Goal: Communication & Community: Answer question/provide support

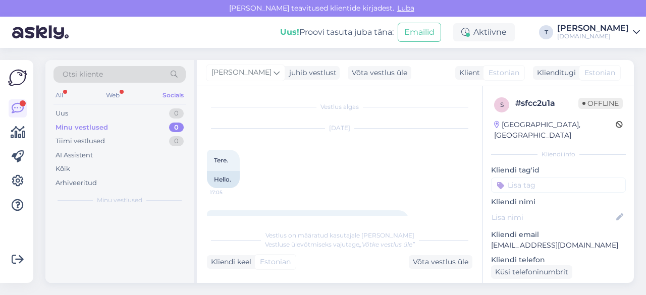
scroll to position [114, 0]
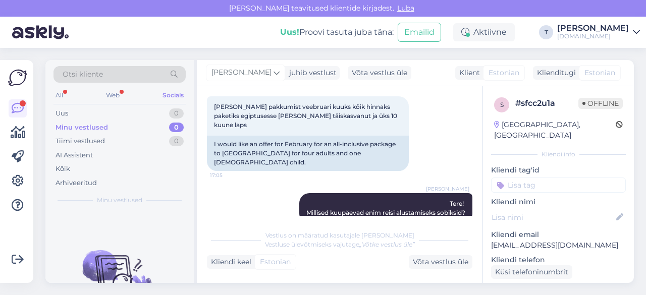
click at [111, 124] on div "Minu vestlused 0" at bounding box center [120, 128] width 132 height 14
click at [113, 124] on div "Minu vestlused 0" at bounding box center [120, 128] width 132 height 14
click at [121, 114] on div "Uus 0" at bounding box center [120, 114] width 132 height 14
click at [121, 126] on div "Minu vestlused 0" at bounding box center [120, 128] width 132 height 14
click at [122, 140] on div "Tiimi vestlused 0" at bounding box center [120, 141] width 132 height 14
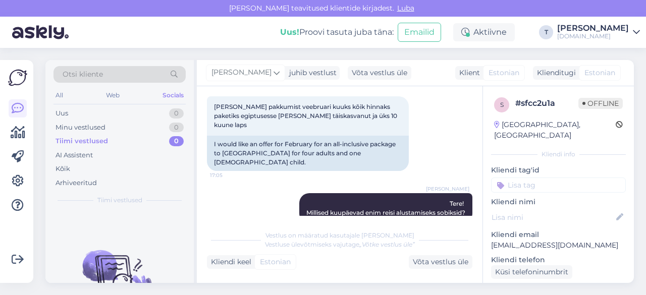
drag, startPoint x: 144, startPoint y: 69, endPoint x: 120, endPoint y: 74, distance: 25.2
click at [120, 74] on div "Otsi kliente" at bounding box center [120, 74] width 132 height 17
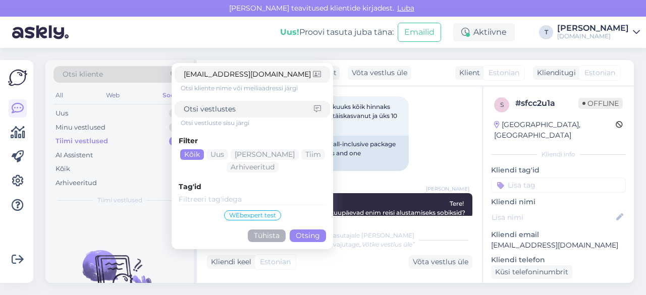
type input "[EMAIL_ADDRESS][DOMAIN_NAME]"
click at [317, 233] on button "Otsing" at bounding box center [308, 236] width 36 height 13
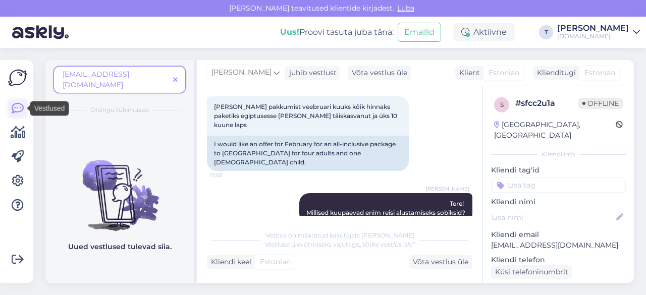
click at [16, 108] on icon at bounding box center [18, 109] width 12 height 12
click at [21, 134] on icon at bounding box center [18, 133] width 15 height 12
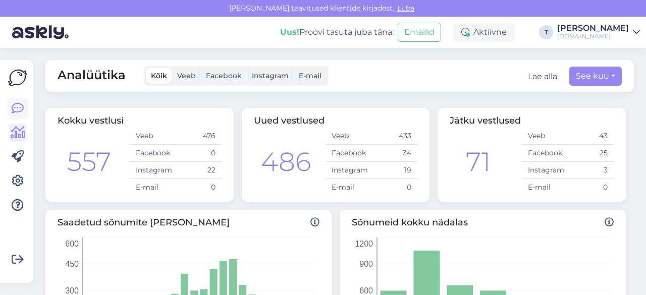
click at [24, 105] on link at bounding box center [18, 108] width 18 height 18
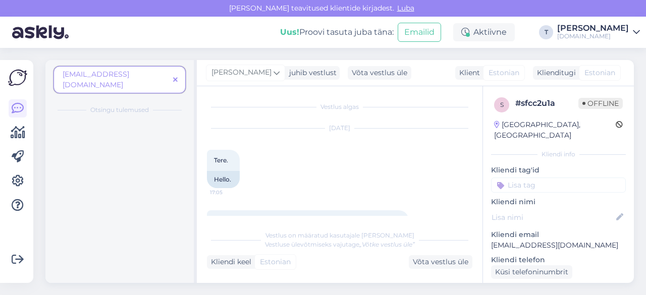
scroll to position [114, 0]
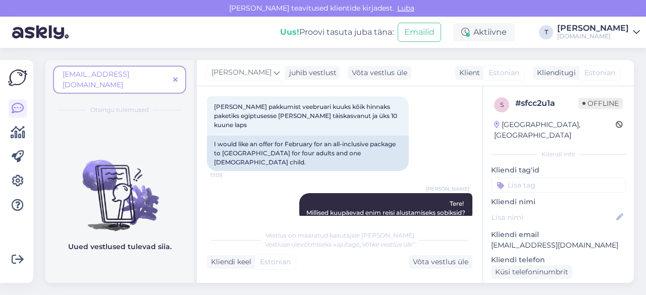
click at [179, 75] on span at bounding box center [175, 80] width 13 height 11
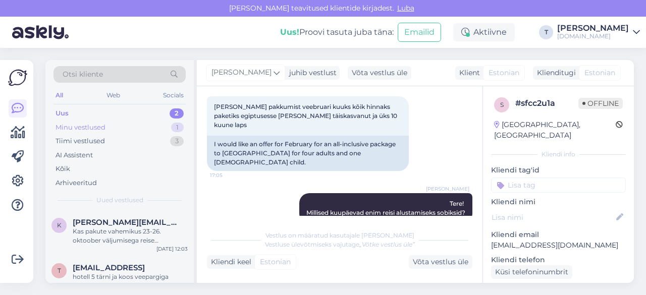
click at [93, 124] on div "Minu vestlused" at bounding box center [81, 128] width 50 height 10
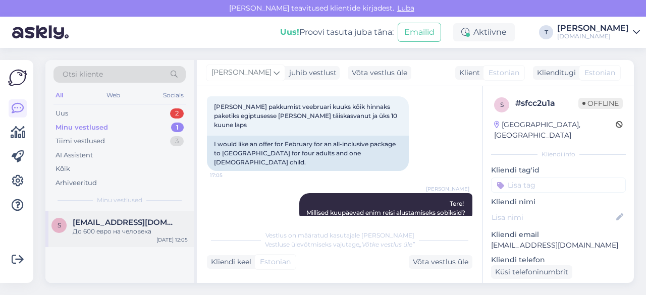
click at [100, 219] on span "[EMAIL_ADDRESS][DOMAIN_NAME]" at bounding box center [125, 222] width 105 height 9
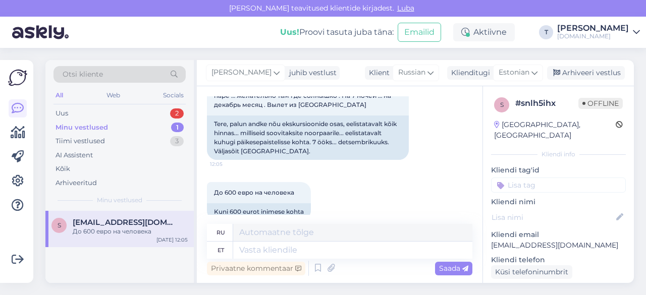
scroll to position [99, 0]
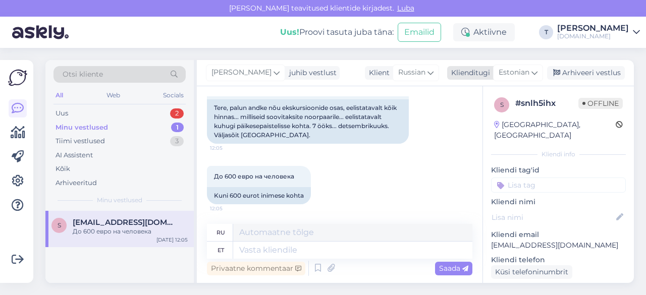
click at [520, 75] on span "Estonian" at bounding box center [514, 72] width 31 height 11
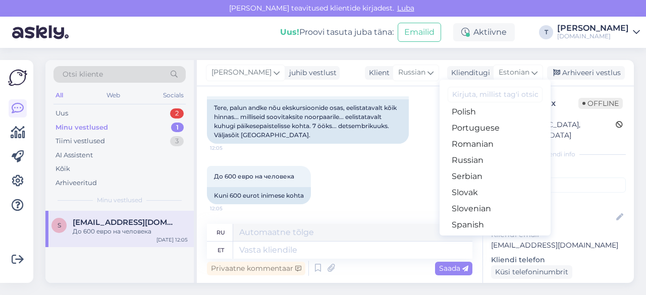
scroll to position [365, 0]
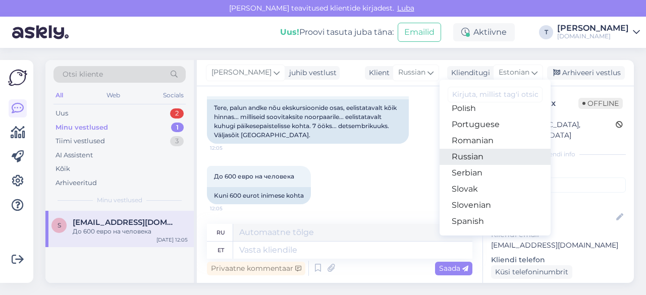
click at [480, 155] on link "Russian" at bounding box center [495, 157] width 111 height 16
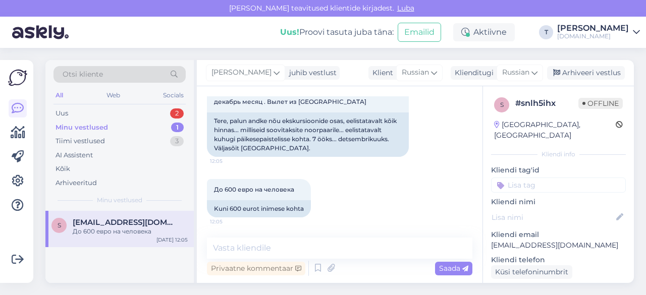
scroll to position [85, 0]
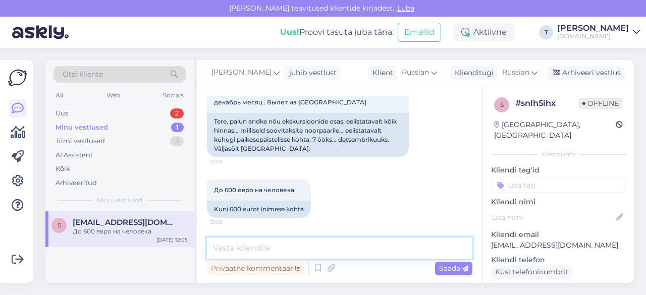
click at [316, 239] on textarea at bounding box center [340, 248] width 266 height 21
type textarea "L"
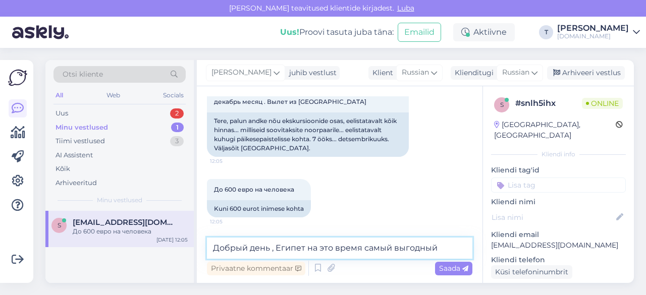
type textarea "Добрый день , Египет на это время самый выгодный вариант"
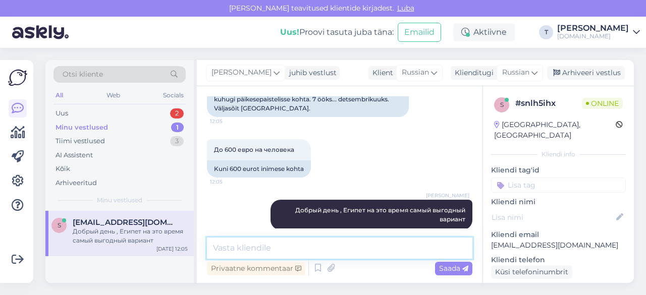
scroll to position [138, 0]
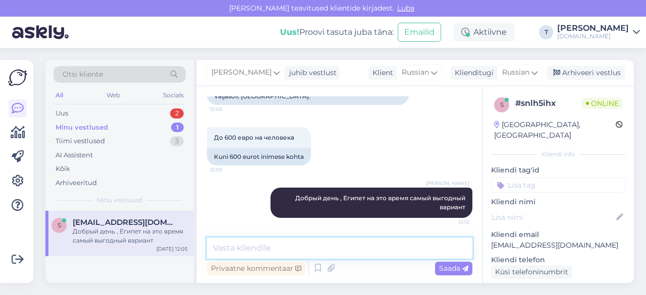
click at [340, 250] on textarea at bounding box center [340, 248] width 266 height 21
type textarea "какие даты от и до вам годятся?"
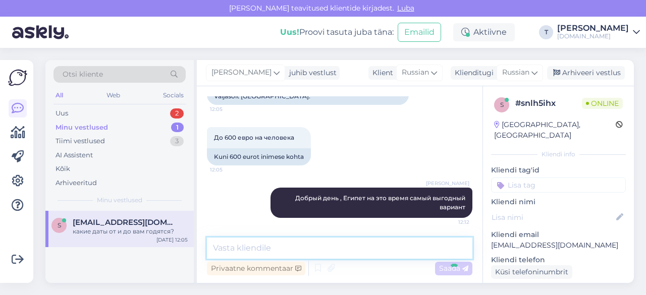
scroll to position [181, 0]
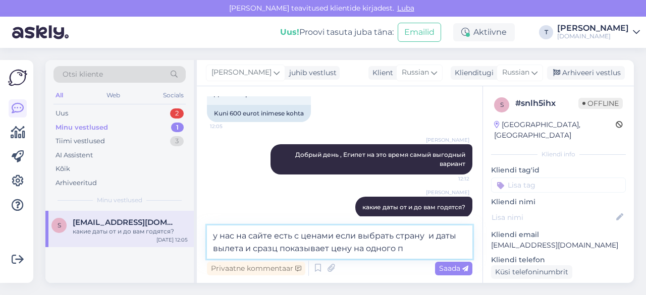
type textarea "у нас на сайте есть с ценами если выбрать страну и даты вылета и сразц показыва…"
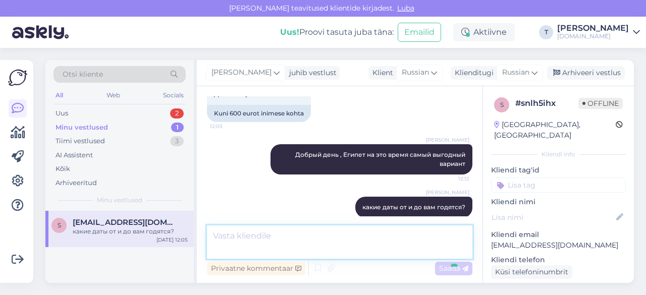
scroll to position [234, 0]
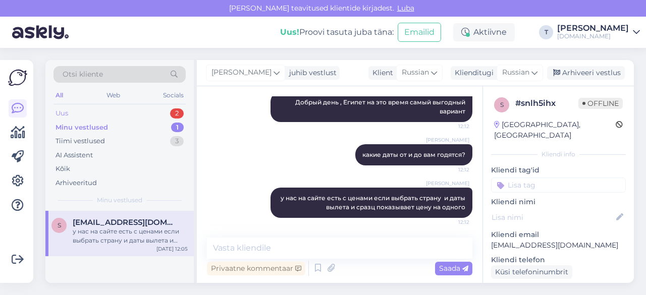
click at [106, 111] on div "Uus 2" at bounding box center [120, 114] width 132 height 14
